Goal: Communication & Community: Answer question/provide support

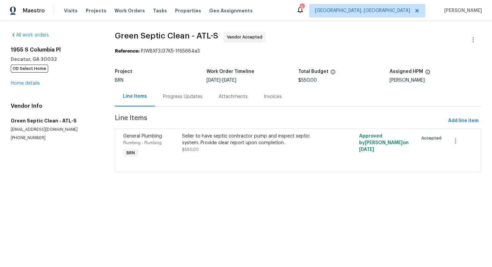
click at [181, 96] on div "Progress Updates" at bounding box center [183, 96] width 40 height 7
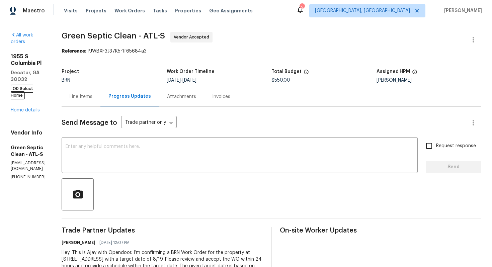
click at [92, 99] on div "Line Items" at bounding box center [81, 96] width 23 height 7
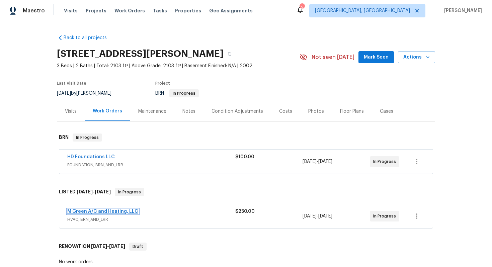
click at [115, 211] on link "M Green A/C and Heating, LLC" at bounding box center [102, 211] width 71 height 5
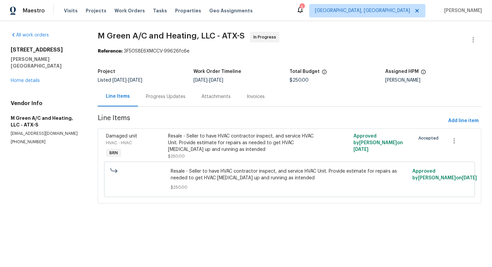
click at [174, 103] on div "Progress Updates" at bounding box center [166, 97] width 56 height 20
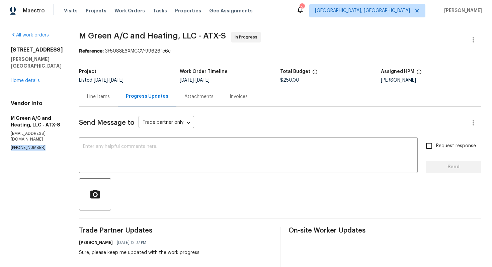
drag, startPoint x: 8, startPoint y: 136, endPoint x: 53, endPoint y: 136, distance: 45.2
click at [53, 136] on div "All work orders 126 Waterlily Way Hutto, TX 78634 Home details Vendor Info M Gr…" at bounding box center [246, 214] width 492 height 386
copy p "(972) 415-3696"
click at [266, 163] on textarea at bounding box center [248, 155] width 331 height 23
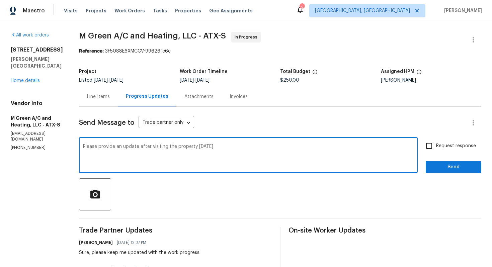
click at [240, 148] on textarea "Please provide an update after visiting the property today" at bounding box center [248, 155] width 331 height 23
type textarea "Please provide an update after visiting the property today."
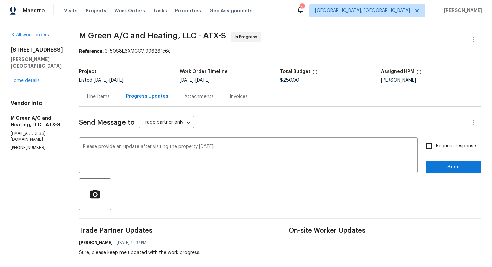
click at [439, 143] on span "Request response" at bounding box center [456, 146] width 40 height 7
click at [436, 143] on input "Request response" at bounding box center [429, 146] width 14 height 14
checkbox input "true"
click at [441, 162] on button "Send" at bounding box center [454, 167] width 56 height 12
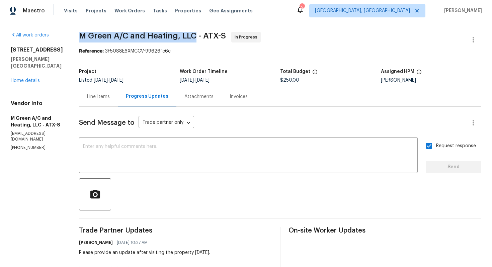
drag, startPoint x: 95, startPoint y: 35, endPoint x: 210, endPoint y: 36, distance: 114.9
click at [210, 36] on div "All work orders 126 Waterlily Way Hutto, TX 78634 Home details Vendor Info M Gr…" at bounding box center [246, 227] width 492 height 412
copy span "M Green A/C and Heating, LLC"
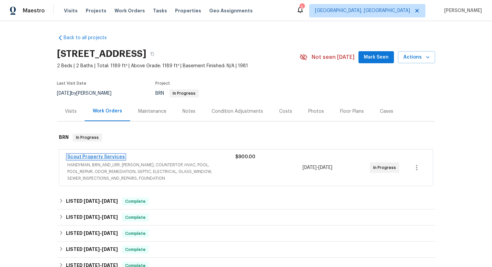
click at [114, 158] on link "Scout Property Services" at bounding box center [96, 157] width 58 height 5
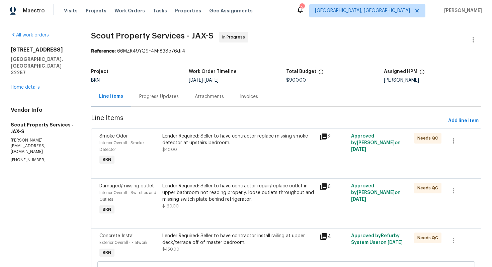
click at [173, 99] on div "Progress Updates" at bounding box center [159, 96] width 40 height 7
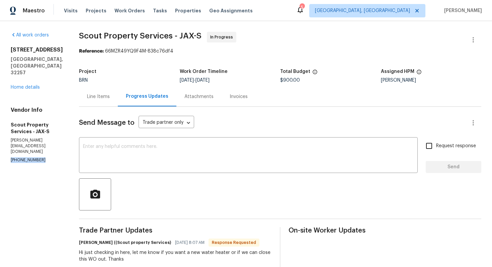
drag, startPoint x: 10, startPoint y: 195, endPoint x: 47, endPoint y: 197, distance: 36.5
copy p "(615) 913-6484"
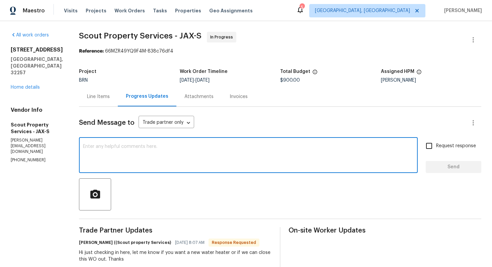
click at [268, 157] on textarea at bounding box center [248, 155] width 331 height 23
click at [144, 147] on textarea "Please provide the details that we disucssed over the call." at bounding box center [248, 155] width 331 height 23
type textarea "Please provide the details that we discussed over the call."
click at [433, 148] on input "Request response" at bounding box center [429, 146] width 14 height 14
checkbox input "true"
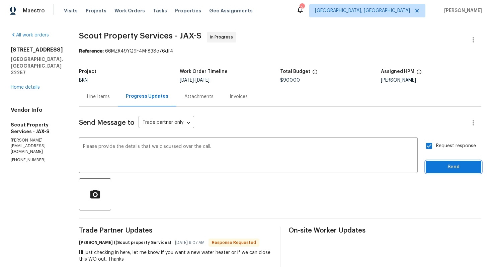
click at [443, 168] on span "Send" at bounding box center [453, 167] width 45 height 8
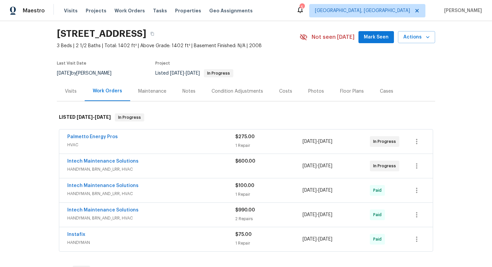
scroll to position [28, 0]
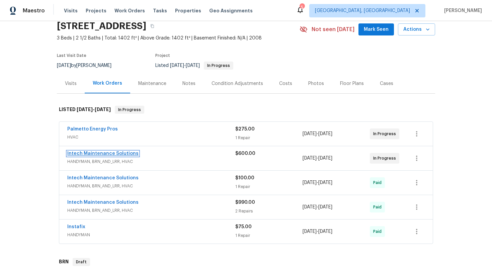
click at [105, 154] on link "Intech Maintenance Solutions" at bounding box center [102, 153] width 71 height 5
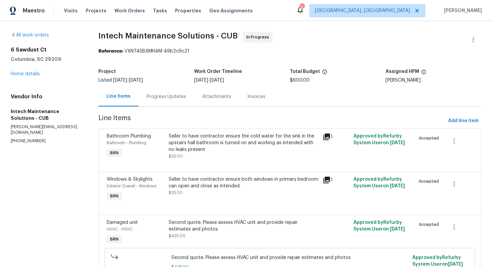
click at [177, 97] on div "Progress Updates" at bounding box center [167, 96] width 40 height 7
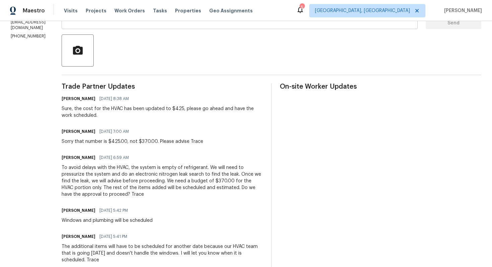
scroll to position [145, 0]
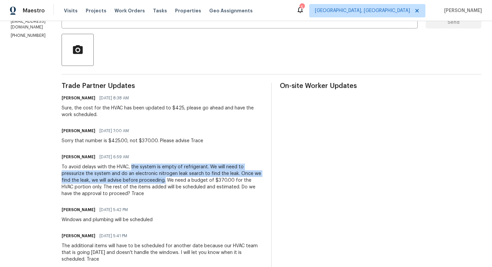
drag, startPoint x: 134, startPoint y: 169, endPoint x: 167, endPoint y: 176, distance: 33.2
click at [167, 176] on div "To avoid delays with the HVAC, the system is empty of refrigerant. We will need…" at bounding box center [163, 180] width 202 height 33
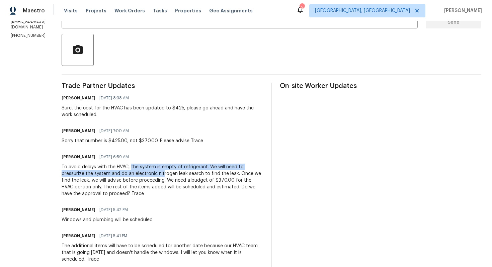
copy div "the system is empty of refrigerant. We will need to pressurize the system and d…"
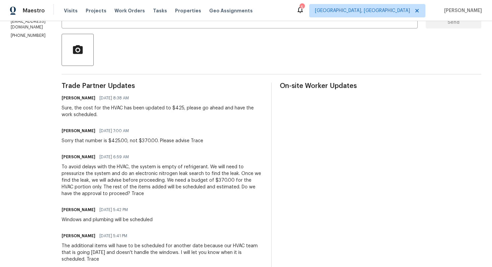
click at [212, 169] on div "To avoid delays with the HVAC, the system is empty of refrigerant. We will need…" at bounding box center [163, 180] width 202 height 33
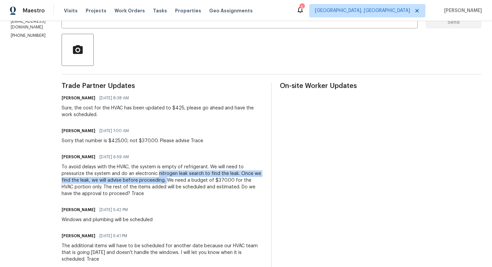
drag, startPoint x: 161, startPoint y: 174, endPoint x: 170, endPoint y: 180, distance: 10.9
click at [170, 180] on div "To avoid delays with the HVAC, the system is empty of refrigerant. We will need…" at bounding box center [163, 180] width 202 height 33
copy div "nitrogen leak search to find the leak. Once we find the leak, we will advise be…"
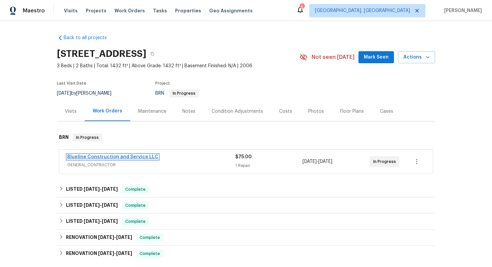
click at [136, 159] on link "Blueline Construction and Service LLC" at bounding box center [112, 157] width 91 height 5
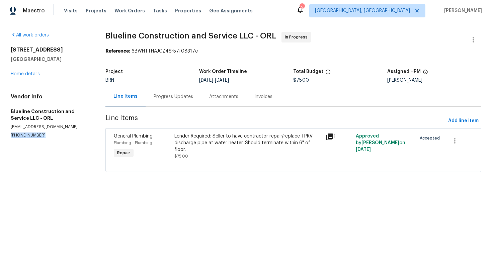
drag, startPoint x: 10, startPoint y: 135, endPoint x: 41, endPoint y: 135, distance: 31.2
click at [41, 135] on div "All work orders [STREET_ADDRESS] Home details Vendor Info Blueline Construction…" at bounding box center [246, 106] width 492 height 170
copy p "[PHONE_NUMBER]"
click at [182, 93] on div "Progress Updates" at bounding box center [174, 97] width 56 height 20
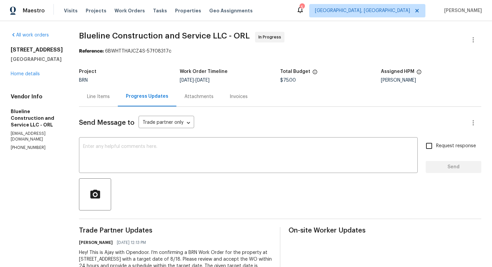
click at [118, 97] on div "Line Items" at bounding box center [98, 97] width 39 height 20
